Goal: Obtain resource: Download file/media

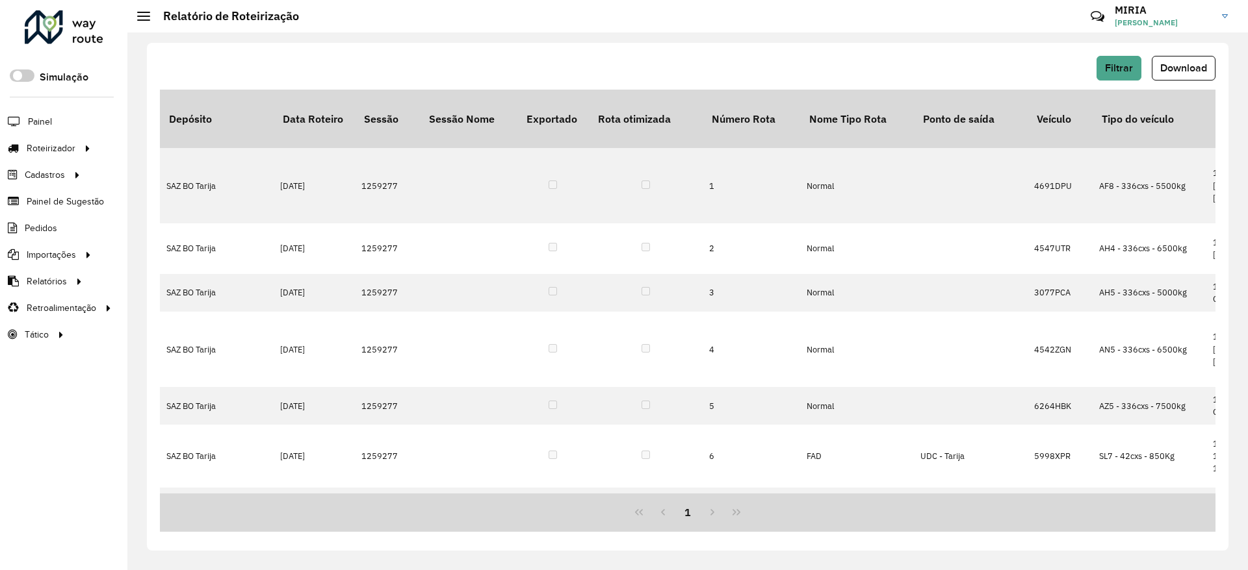
click at [977, 29] on div "Críticas? Dúvidas? Elogios? Sugestões? Entre em contato conosco!" at bounding box center [1002, 21] width 145 height 44
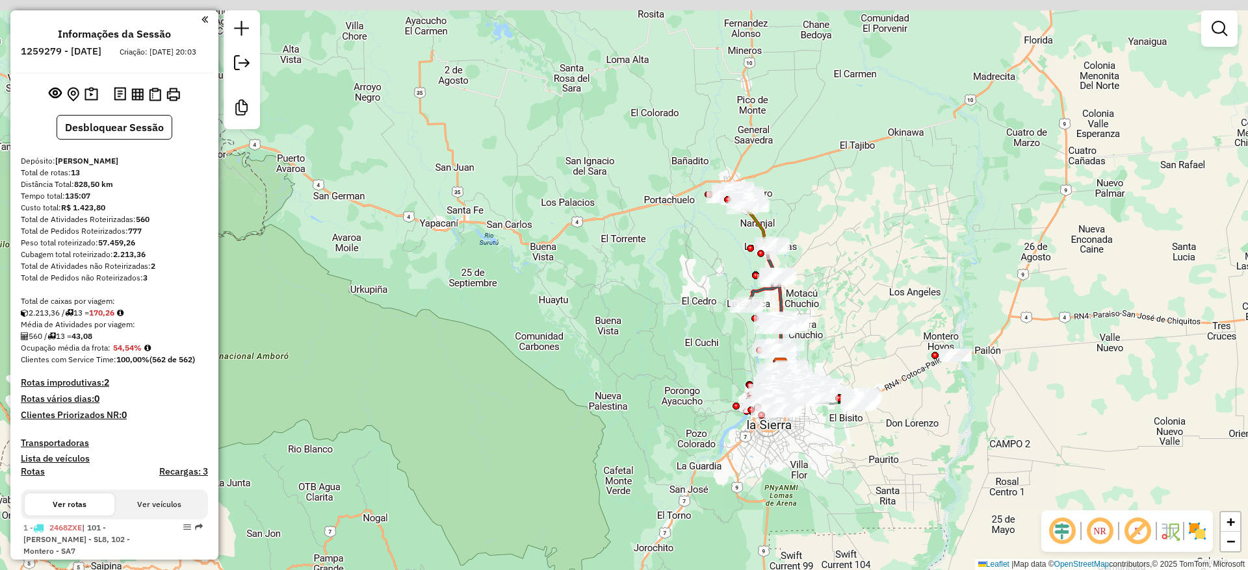
click at [646, 330] on div "Janela de atendimento Grade de atendimento Capacidade Transportadoras Veículos …" at bounding box center [624, 285] width 1248 height 570
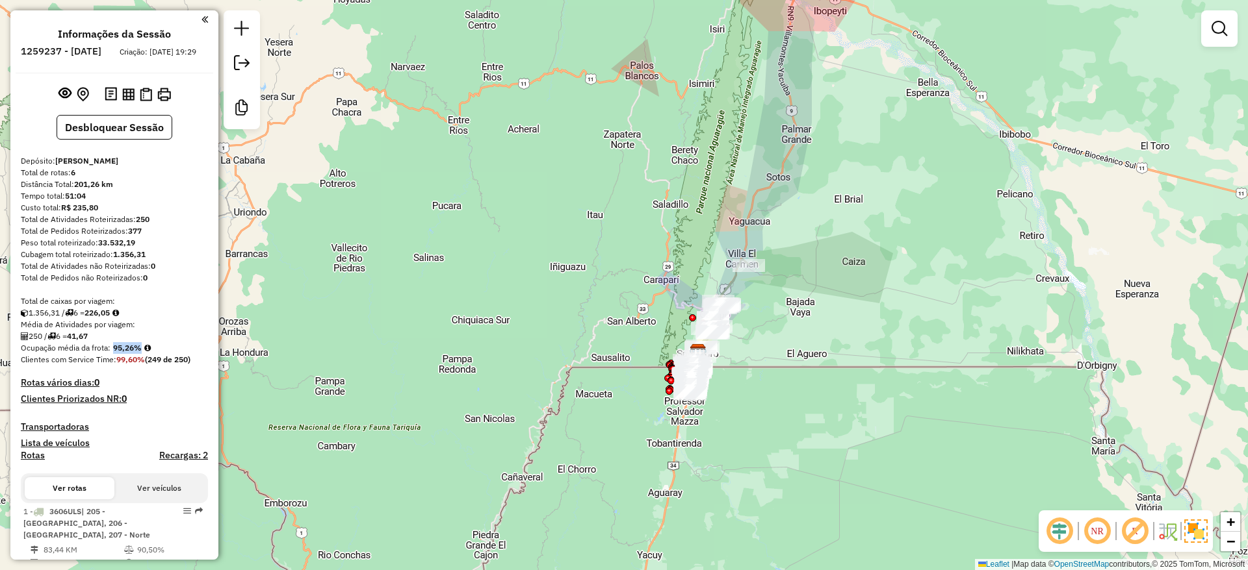
click at [1177, 374] on div "Janela de atendimento Grade de atendimento Capacidade Transportadoras Veículos …" at bounding box center [624, 285] width 1248 height 570
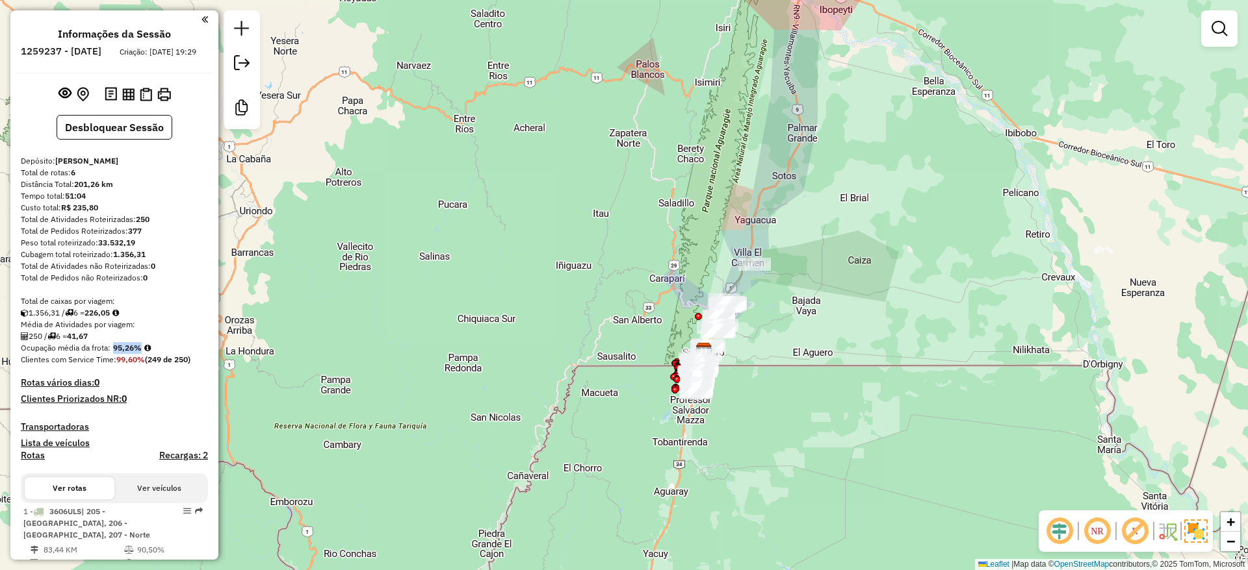
click at [767, 205] on div "Janela de atendimento Grade de atendimento Capacidade Transportadoras Veículos …" at bounding box center [624, 285] width 1248 height 570
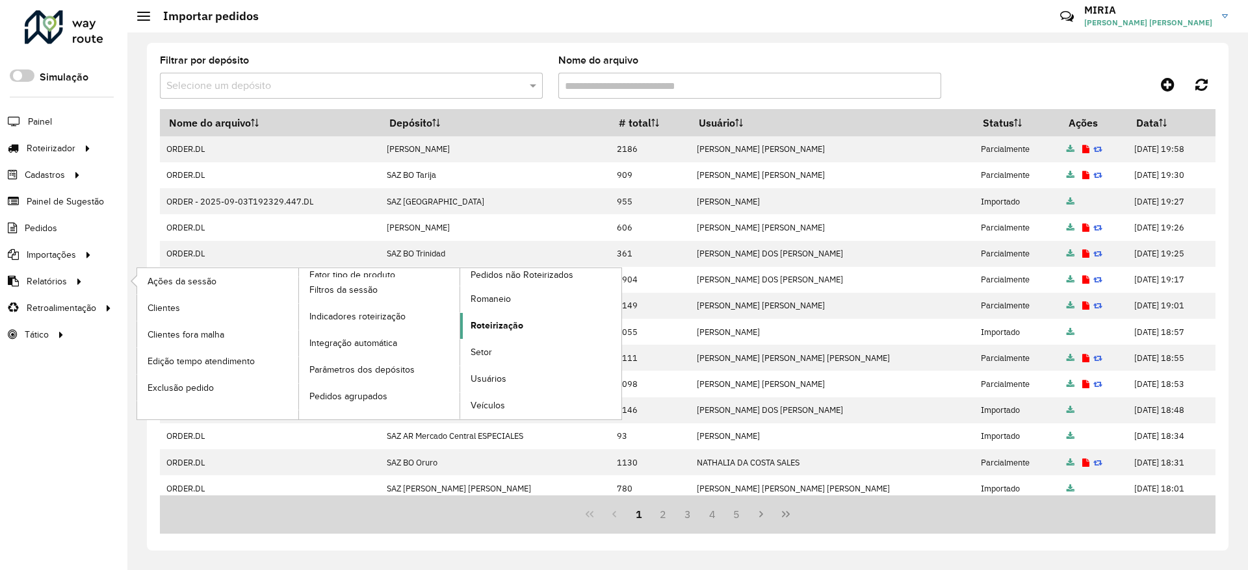
click at [526, 321] on link "Roteirização" at bounding box center [540, 326] width 161 height 26
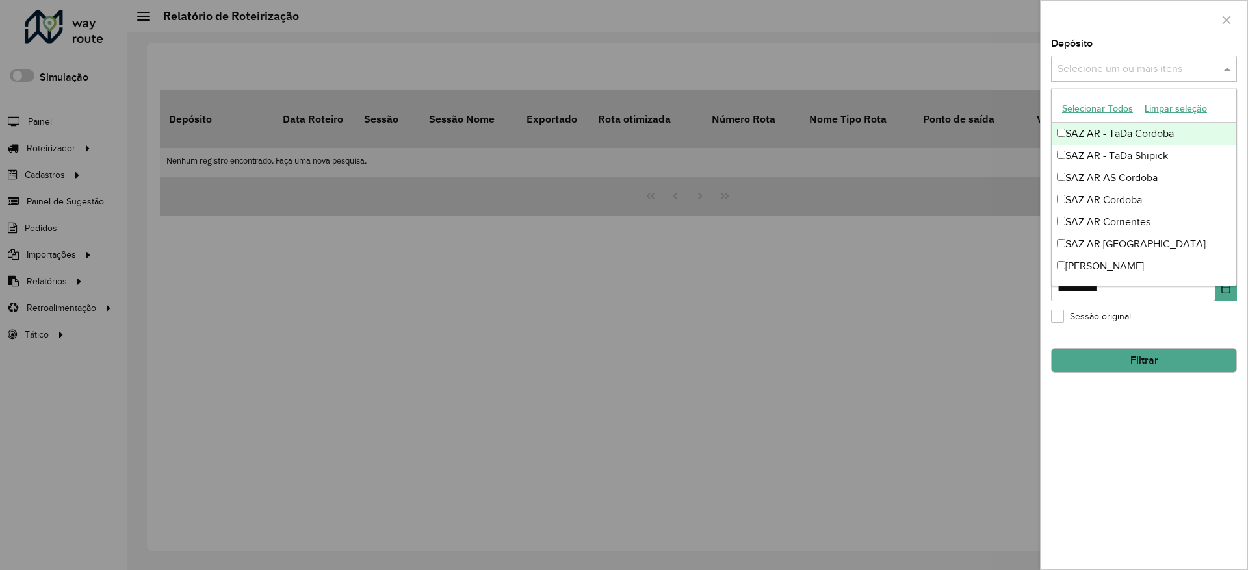
click at [1154, 70] on input "text" at bounding box center [1137, 70] width 166 height 16
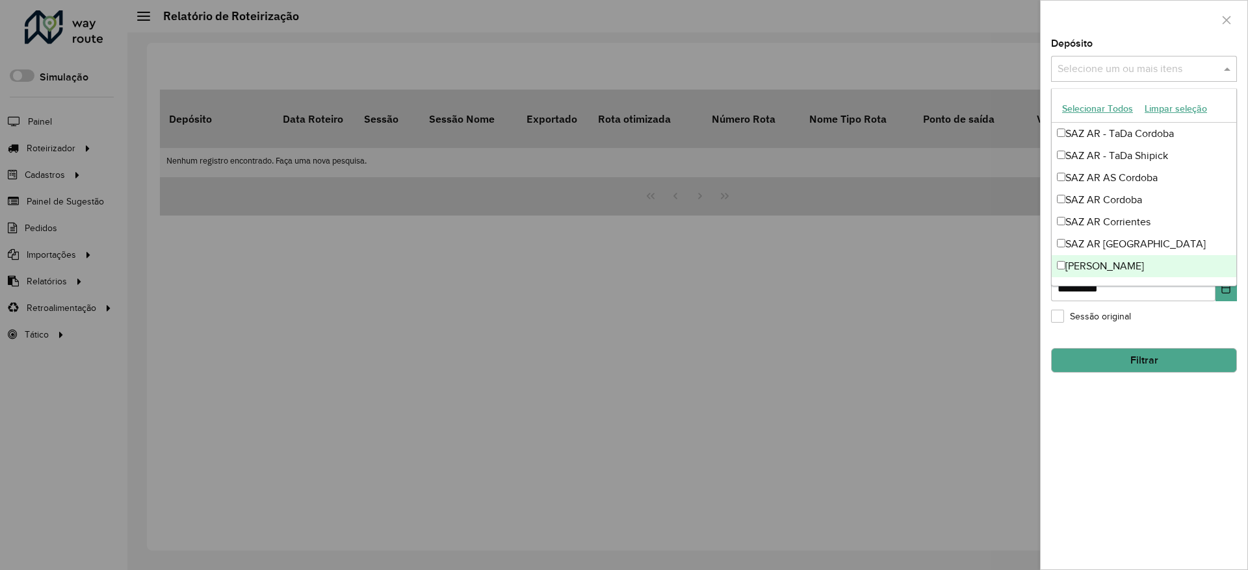
click at [1205, 433] on div "**********" at bounding box center [1143, 304] width 207 height 531
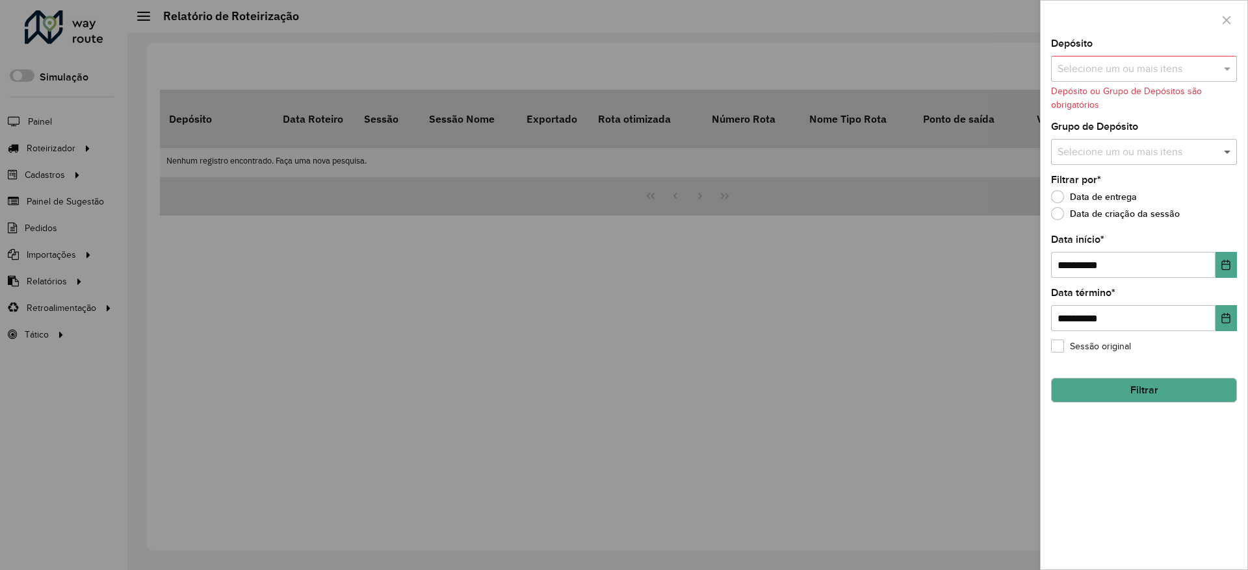
click at [1222, 149] on span at bounding box center [1228, 152] width 16 height 16
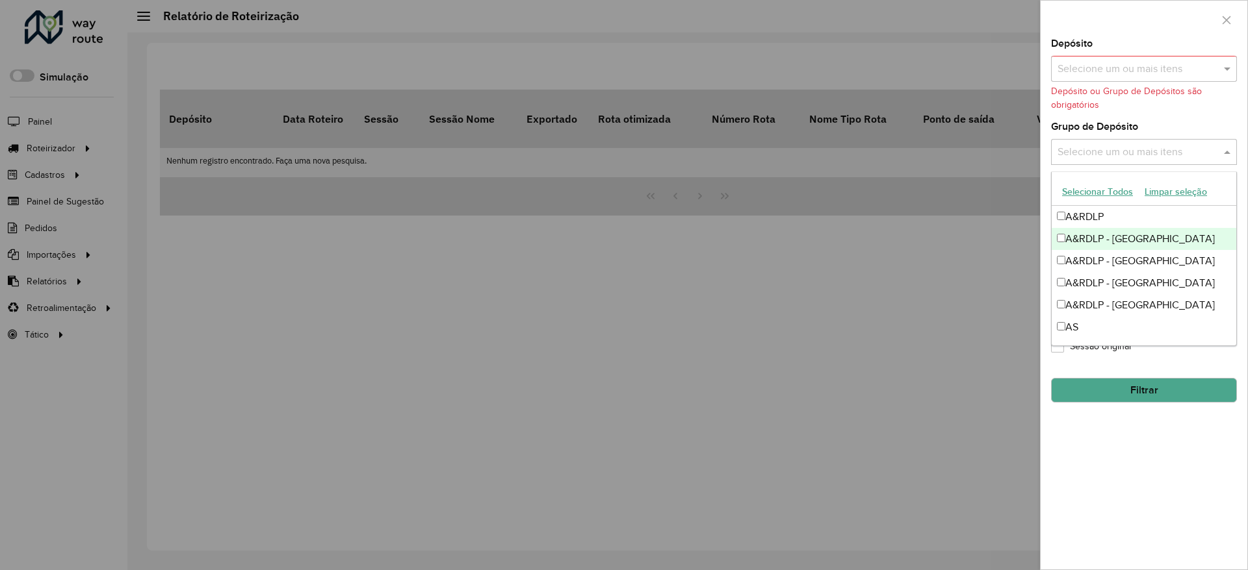
click at [1144, 242] on div "A&RDLP - [GEOGRAPHIC_DATA]" at bounding box center [1143, 239] width 185 height 22
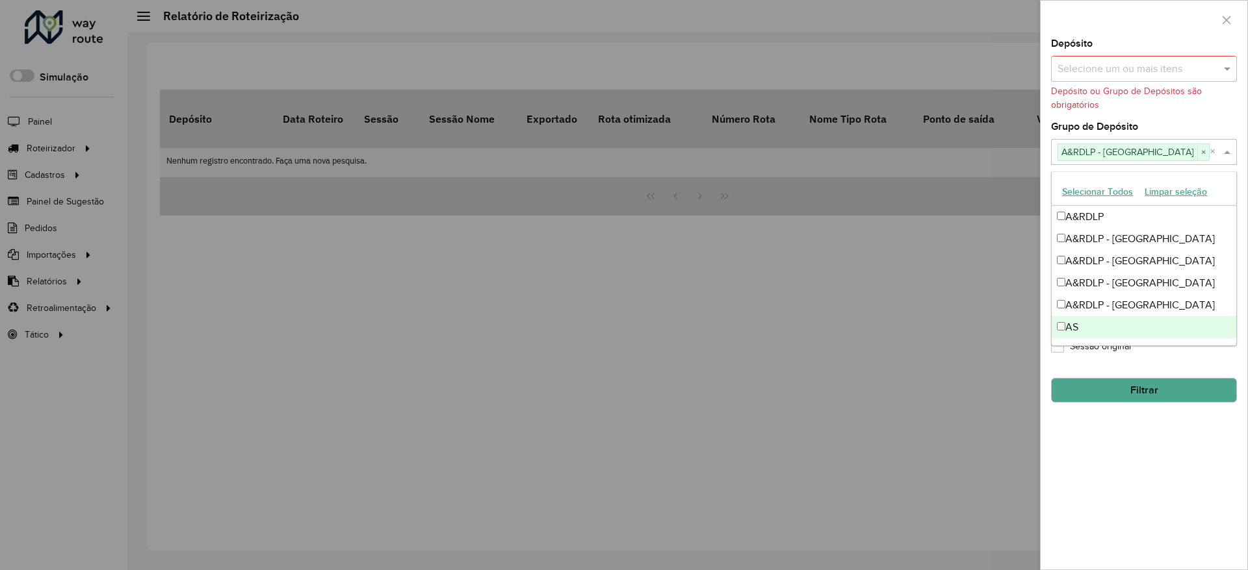
click at [1137, 450] on div "**********" at bounding box center [1143, 304] width 207 height 531
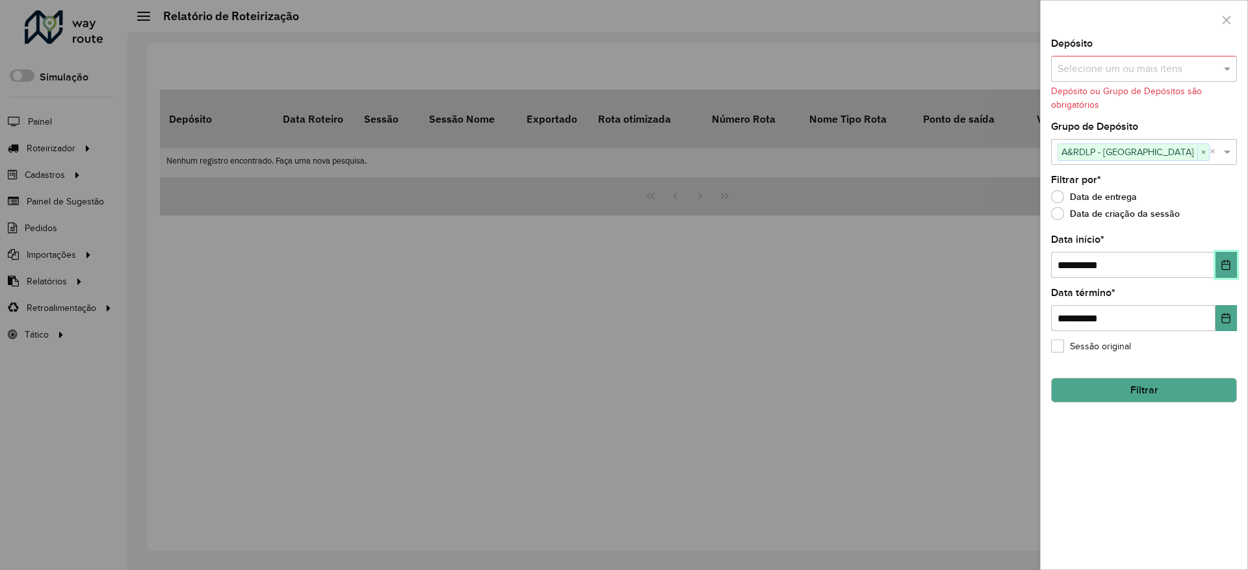
click at [1225, 259] on button "Choose Date" at bounding box center [1225, 265] width 21 height 26
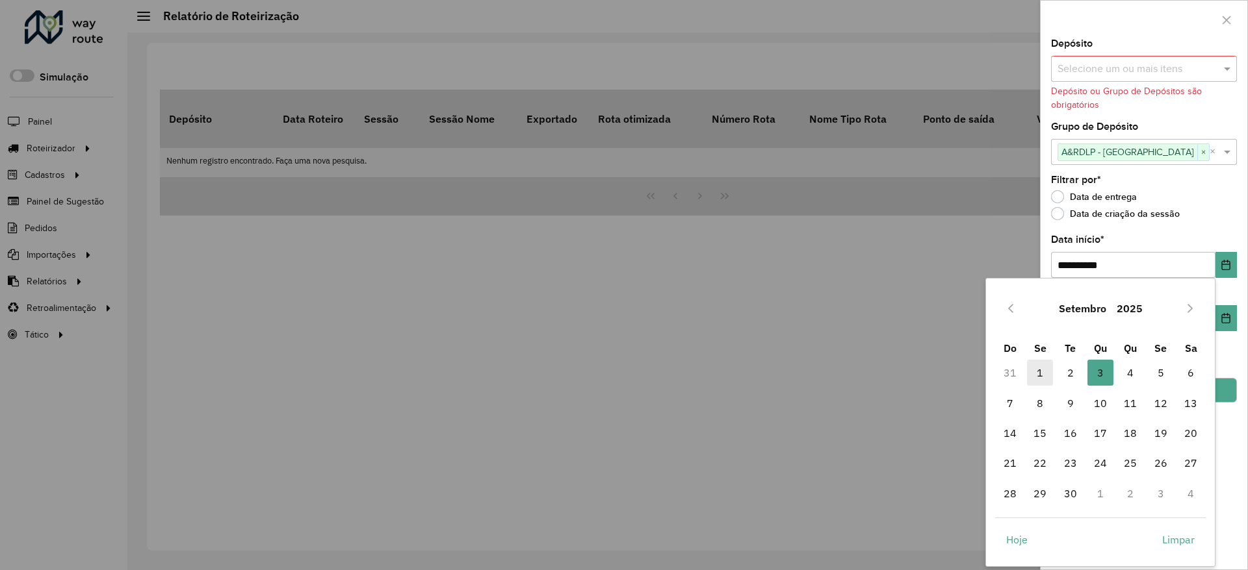
click at [1042, 370] on span "1" at bounding box center [1040, 373] width 26 height 26
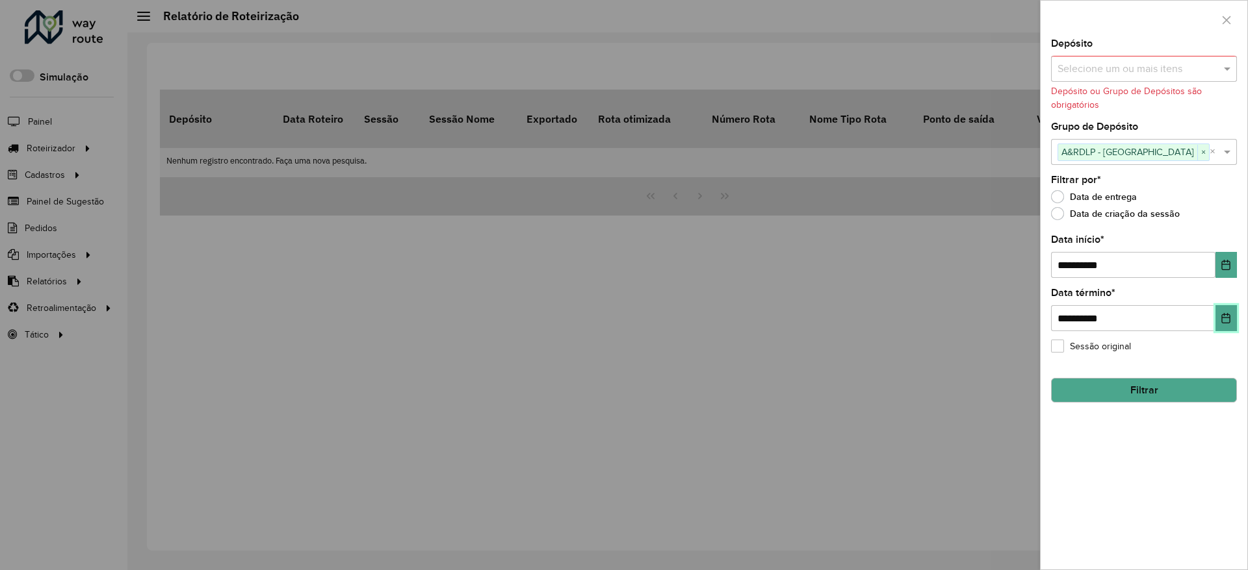
click at [1227, 314] on icon "Choose Date" at bounding box center [1225, 318] width 10 height 10
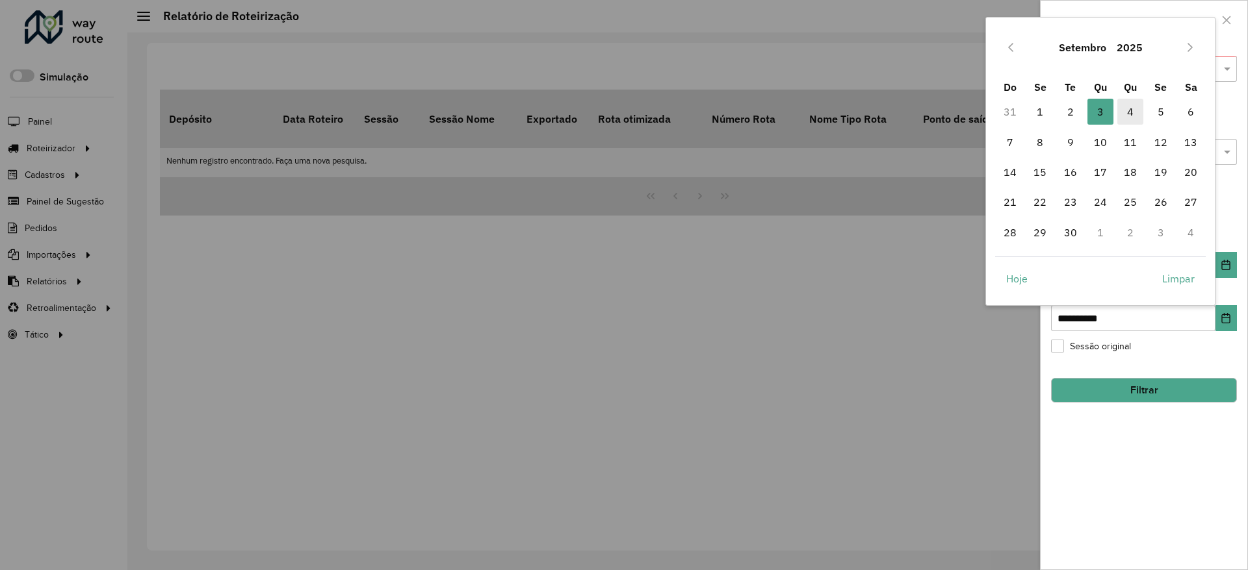
click at [1132, 112] on span "4" at bounding box center [1130, 112] width 26 height 26
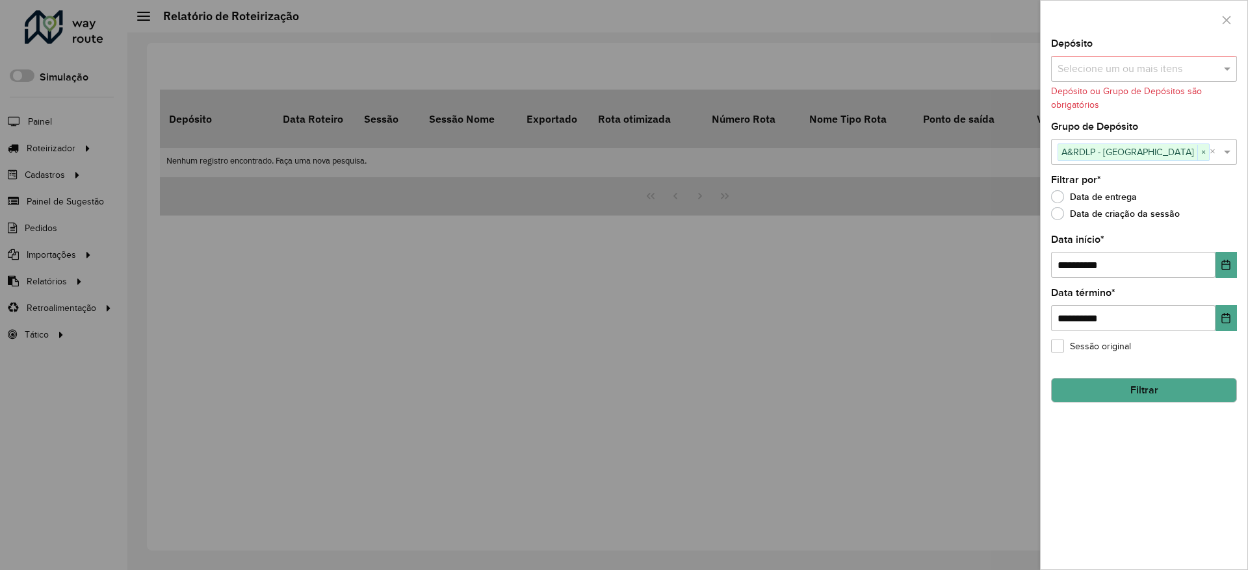
click at [1146, 394] on button "Filtrar" at bounding box center [1144, 390] width 186 height 25
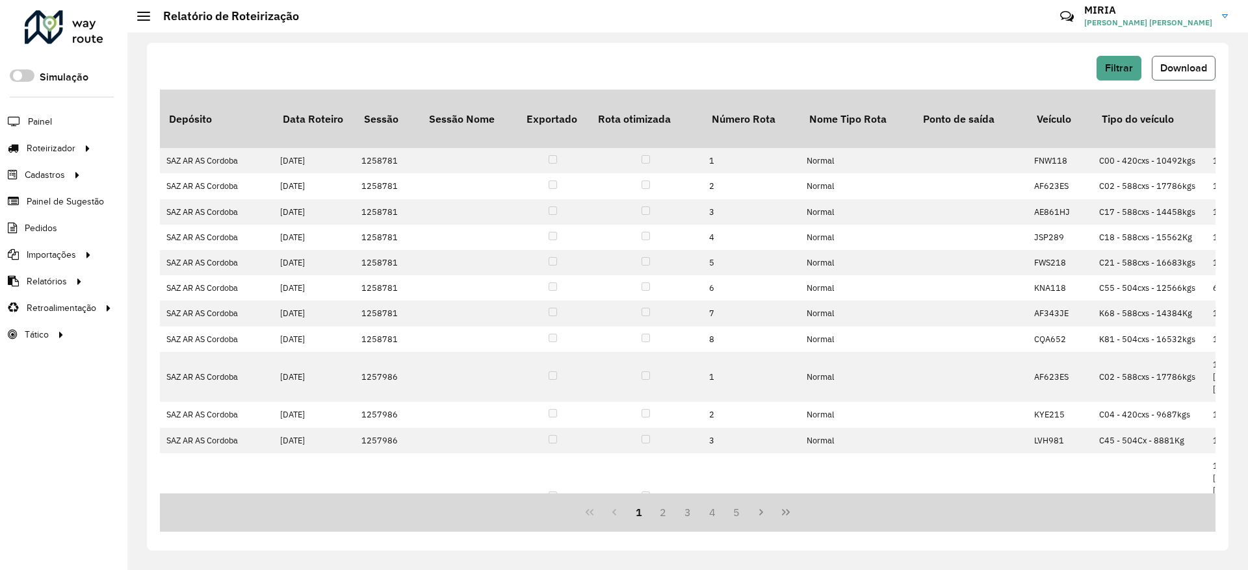
click at [1175, 66] on span "Download" at bounding box center [1183, 67] width 47 height 11
click at [1182, 71] on span "Download" at bounding box center [1183, 67] width 47 height 11
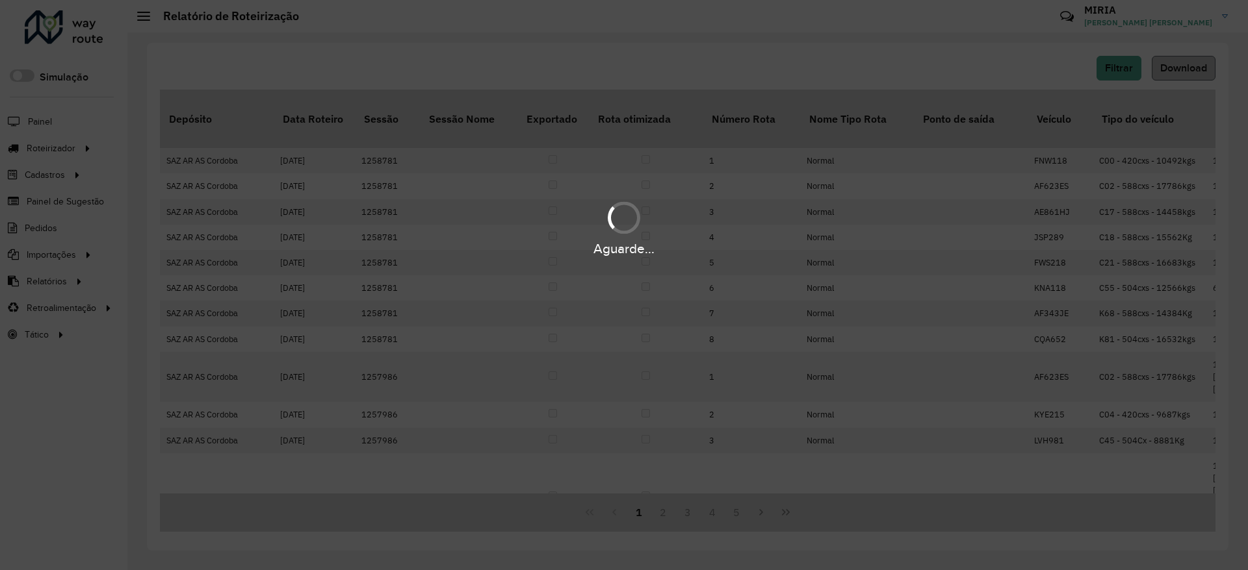
click at [1182, 71] on div "Aguarde..." at bounding box center [624, 285] width 1248 height 570
